Goal: Navigation & Orientation: Find specific page/section

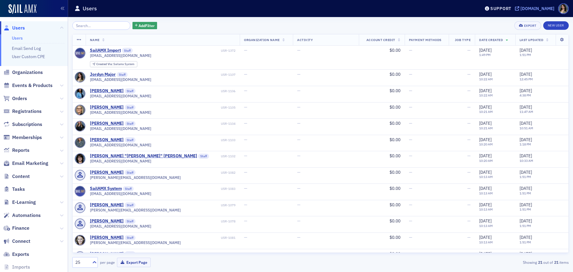
click at [521, 6] on div "[DOMAIN_NAME]" at bounding box center [538, 8] width 34 height 5
click at [521, 8] on div "[DOMAIN_NAME]" at bounding box center [538, 8] width 34 height 5
click at [521, 7] on div "[DOMAIN_NAME]" at bounding box center [538, 8] width 34 height 5
click at [32, 87] on span "Events & Products" at bounding box center [32, 85] width 40 height 7
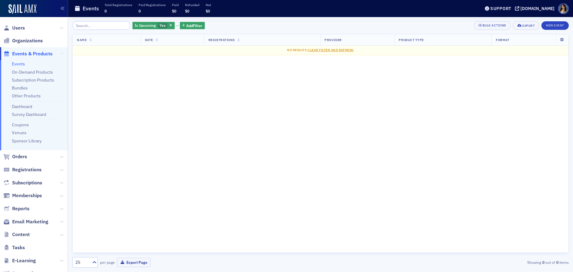
click at [60, 52] on icon at bounding box center [62, 54] width 4 height 4
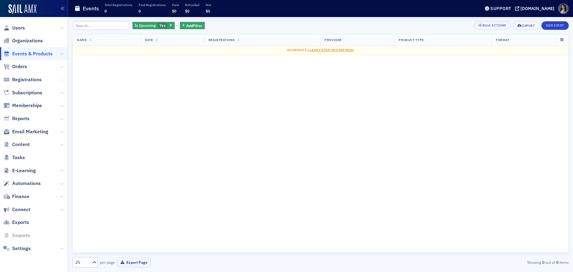
click at [63, 79] on icon at bounding box center [62, 80] width 4 height 4
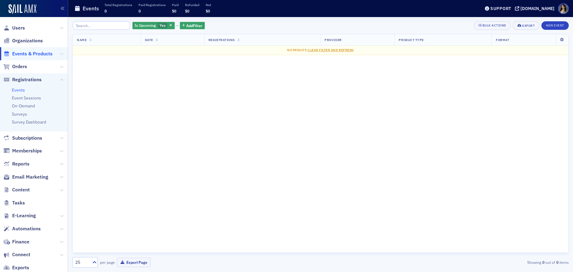
click at [21, 91] on link "Events" at bounding box center [18, 89] width 13 height 5
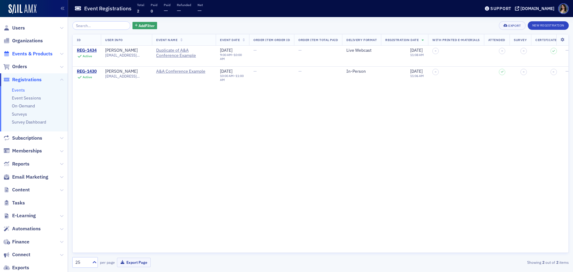
click at [25, 53] on span "Events & Products" at bounding box center [32, 53] width 40 height 7
